Goal: Navigation & Orientation: Find specific page/section

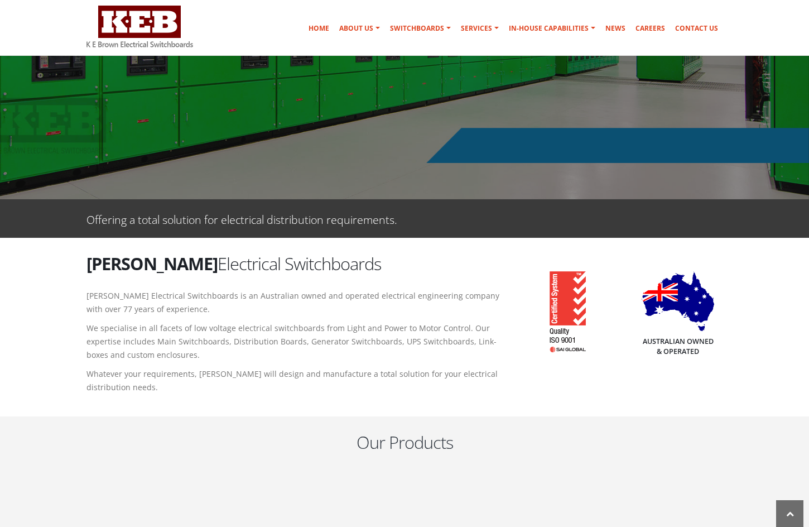
scroll to position [614, 0]
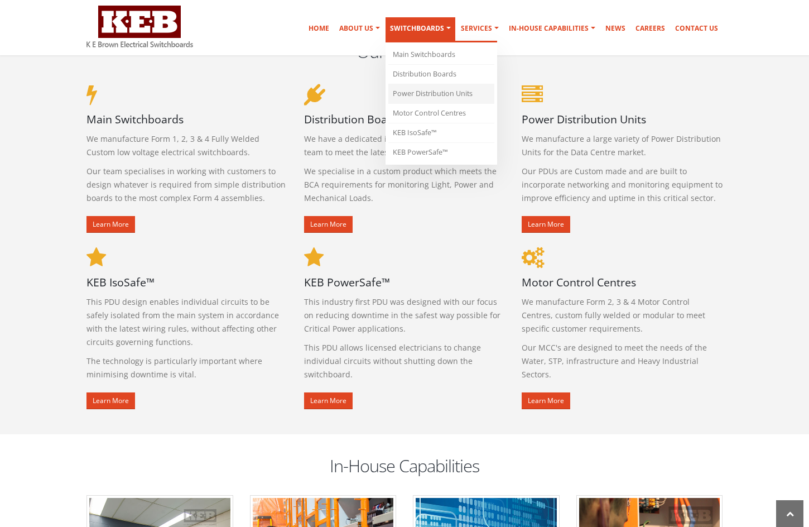
click at [419, 95] on link "Power Distribution Units" at bounding box center [441, 94] width 106 height 20
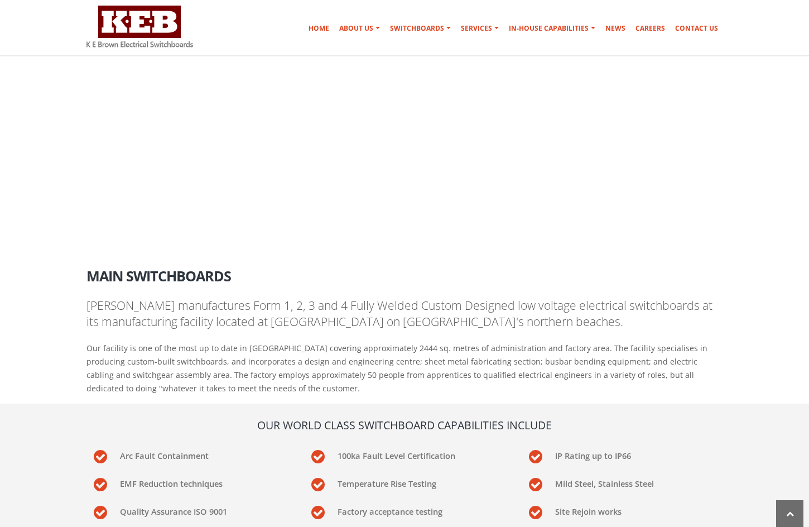
scroll to position [1064, 0]
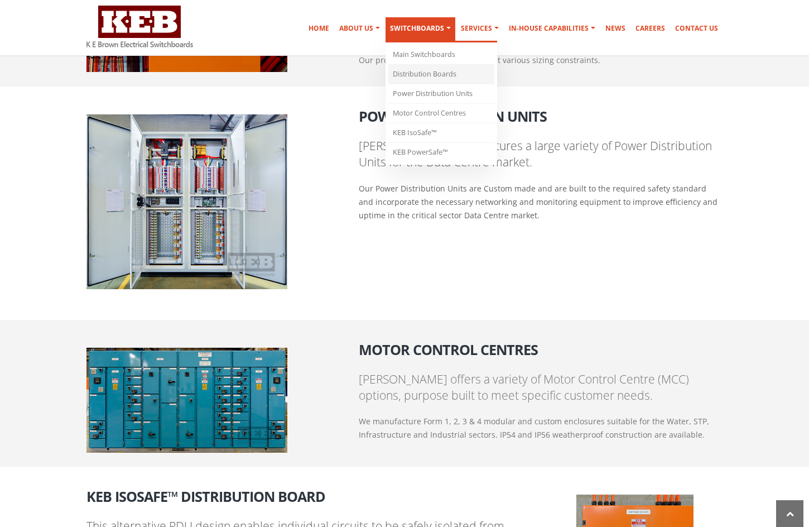
click at [438, 71] on link "Distribution Boards" at bounding box center [441, 75] width 106 height 20
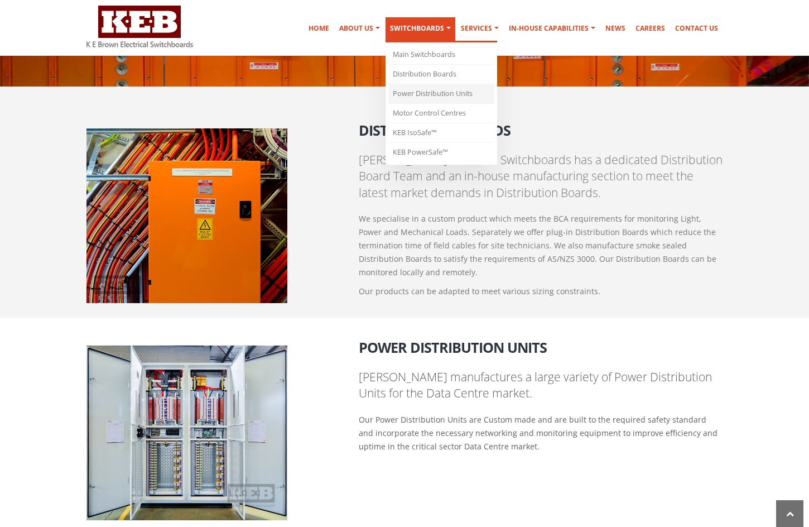
click at [440, 93] on link "Power Distribution Units" at bounding box center [441, 94] width 106 height 20
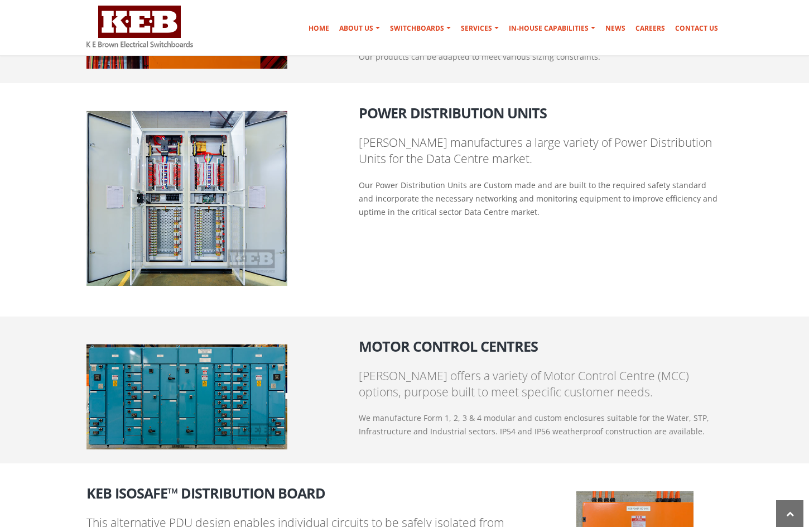
scroll to position [1343, 0]
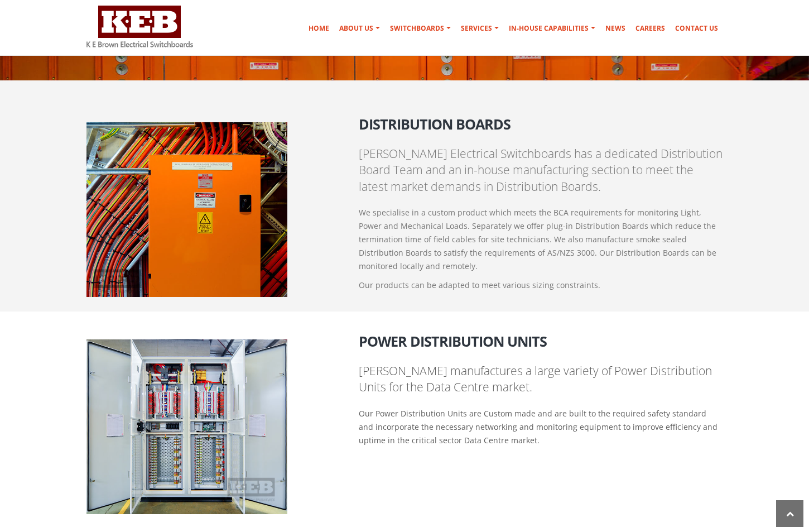
scroll to position [833, 0]
